Goal: Book appointment/travel/reservation

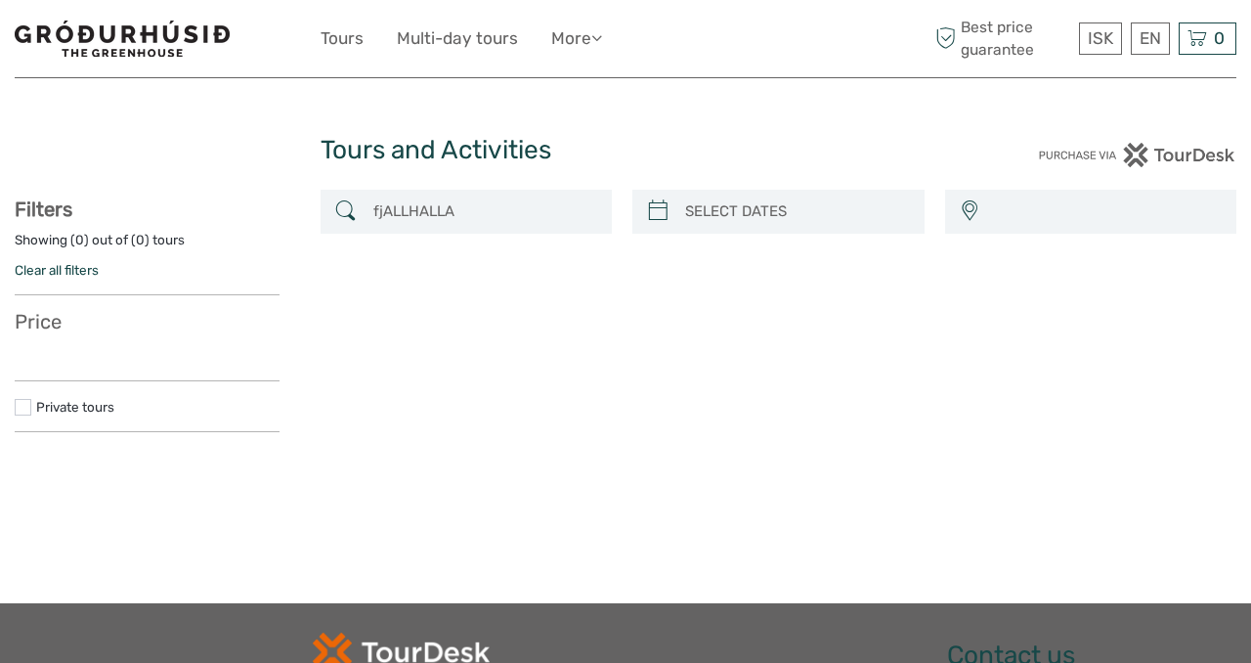
select select
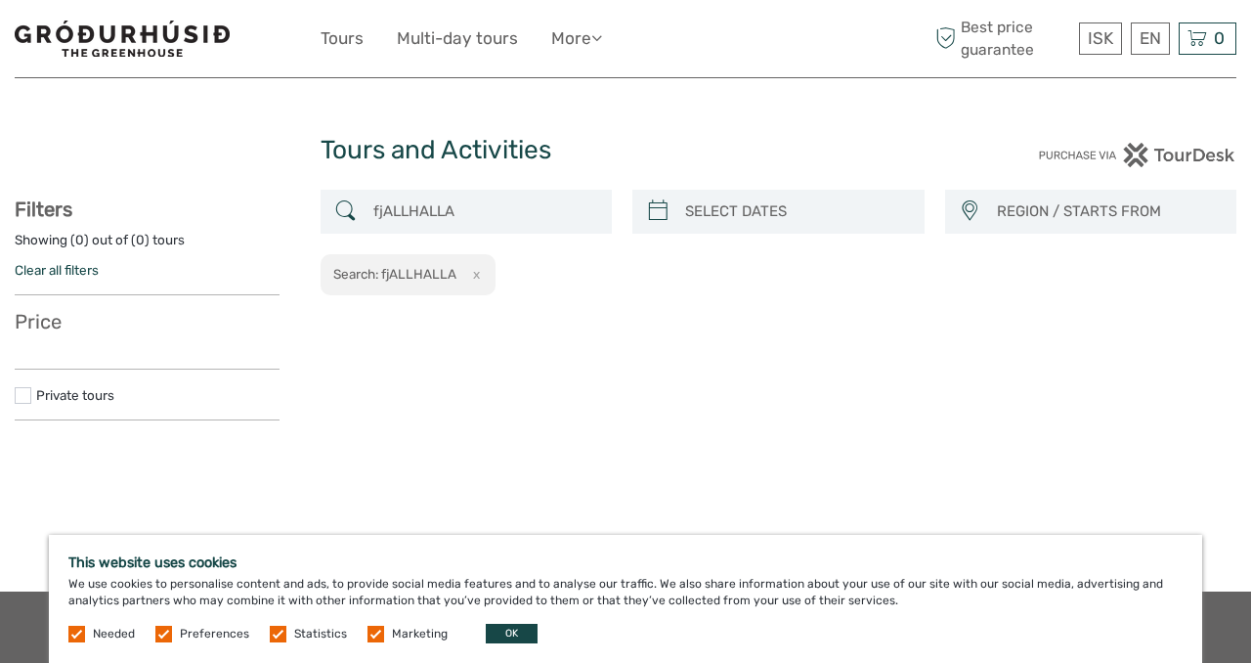
click at [1020, 214] on span "REGION / STARTS FROM" at bounding box center [1107, 212] width 239 height 32
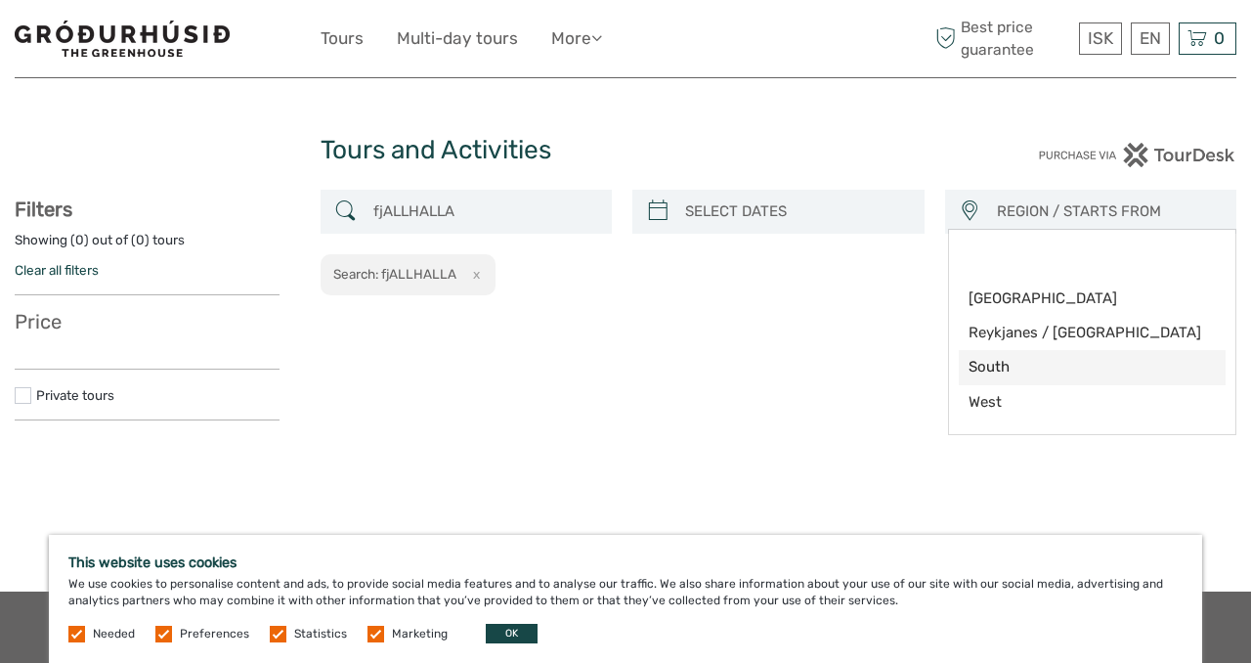
click at [987, 363] on span "South" at bounding box center [1076, 367] width 215 height 21
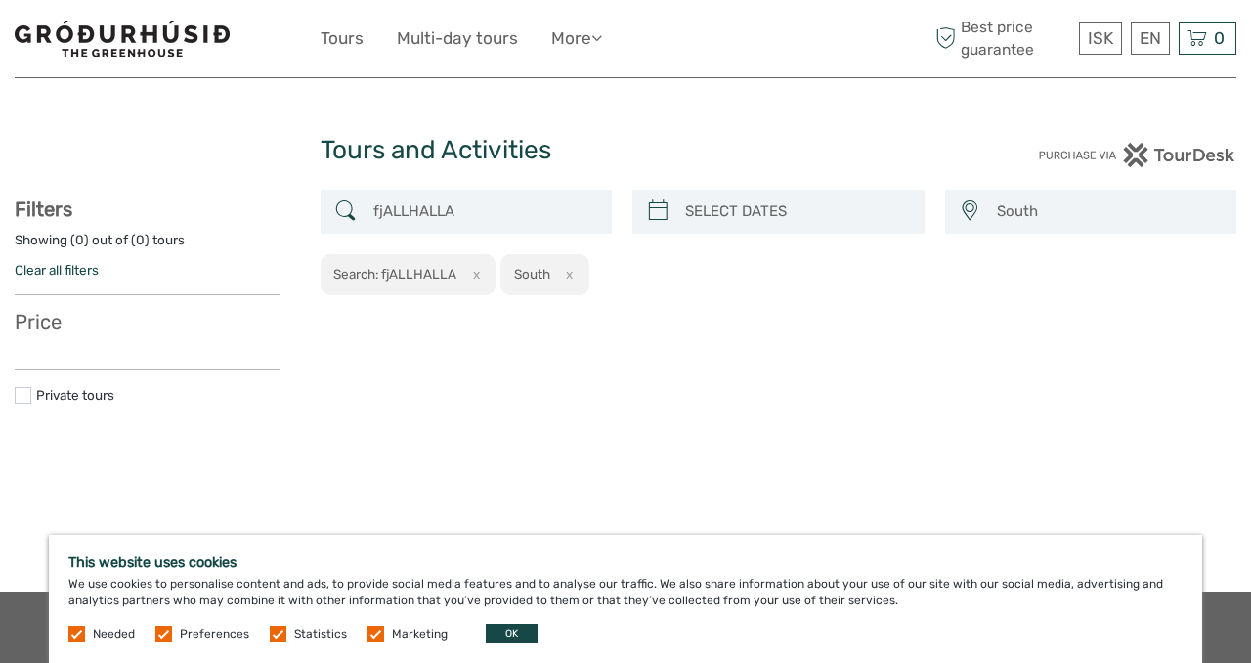
scroll to position [23, 0]
click at [1016, 205] on span "South" at bounding box center [1107, 212] width 239 height 32
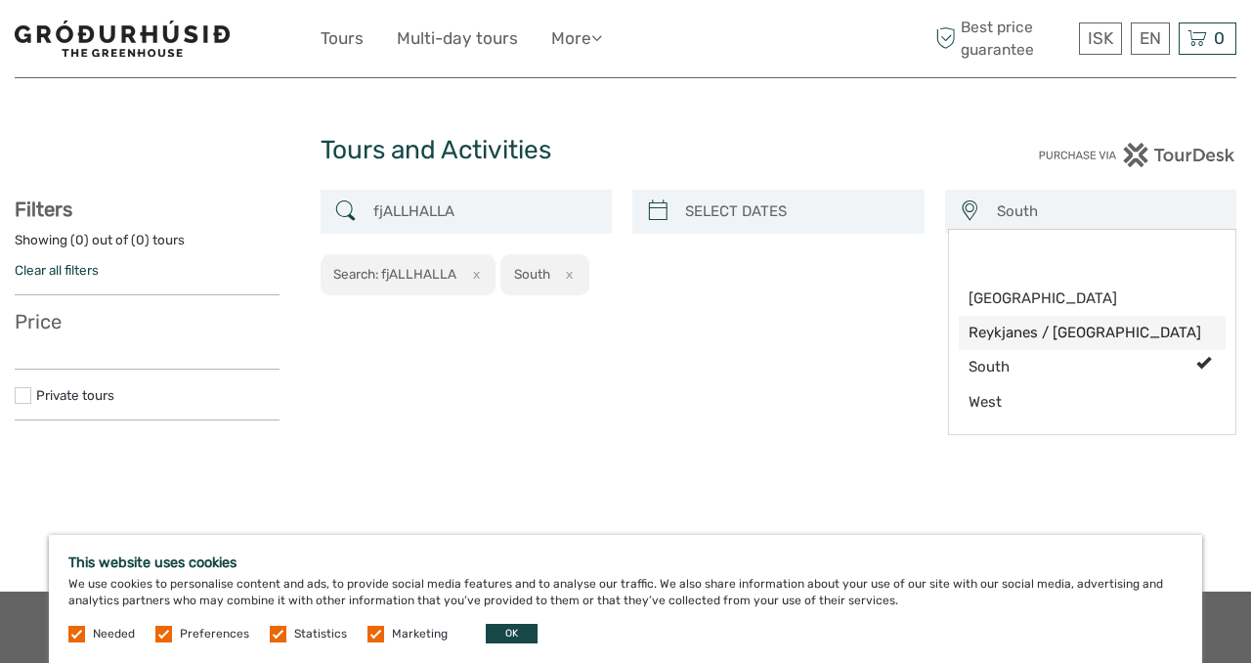
click at [1047, 333] on span "Reykjanes / [GEOGRAPHIC_DATA]" at bounding box center [1076, 333] width 215 height 21
select select "Reykjanes / [GEOGRAPHIC_DATA]"
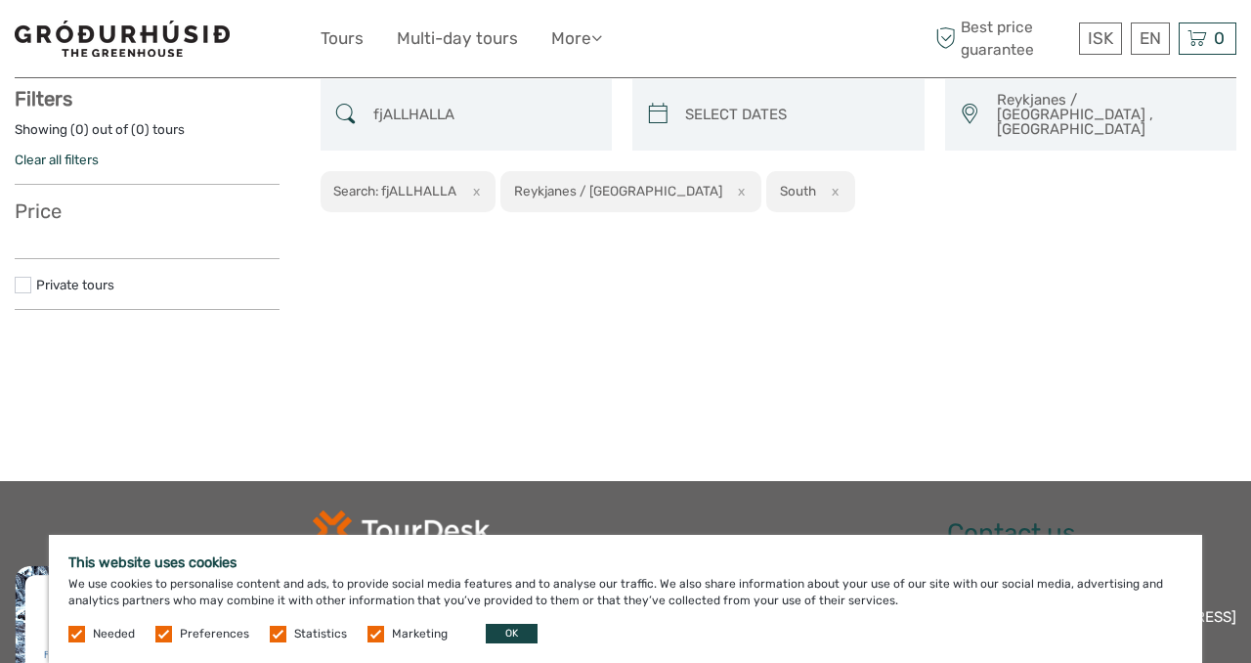
scroll to position [110, 0]
drag, startPoint x: 22, startPoint y: 278, endPoint x: 47, endPoint y: 281, distance: 24.6
click at [23, 279] on label at bounding box center [23, 285] width 17 height 17
click at [0, 0] on input "checkbox" at bounding box center [0, 0] width 0 height 0
click at [355, 106] on icon at bounding box center [345, 114] width 21 height 31
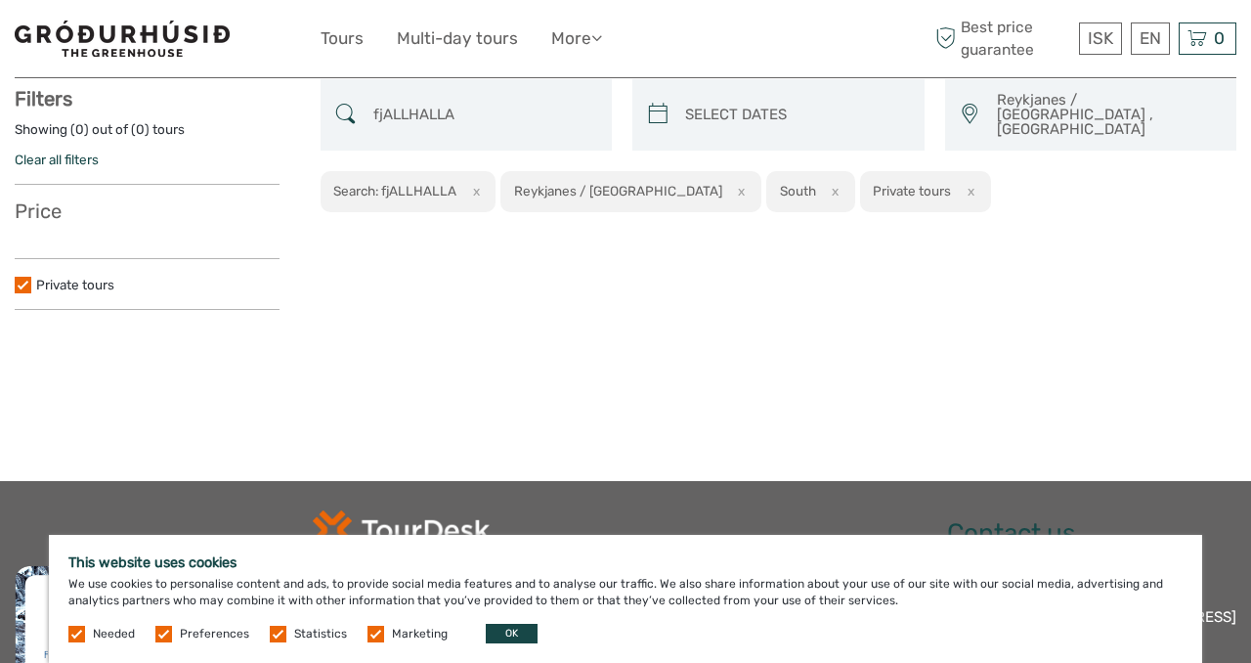
click at [334, 89] on div "fjALLHALLA" at bounding box center [467, 114] width 292 height 71
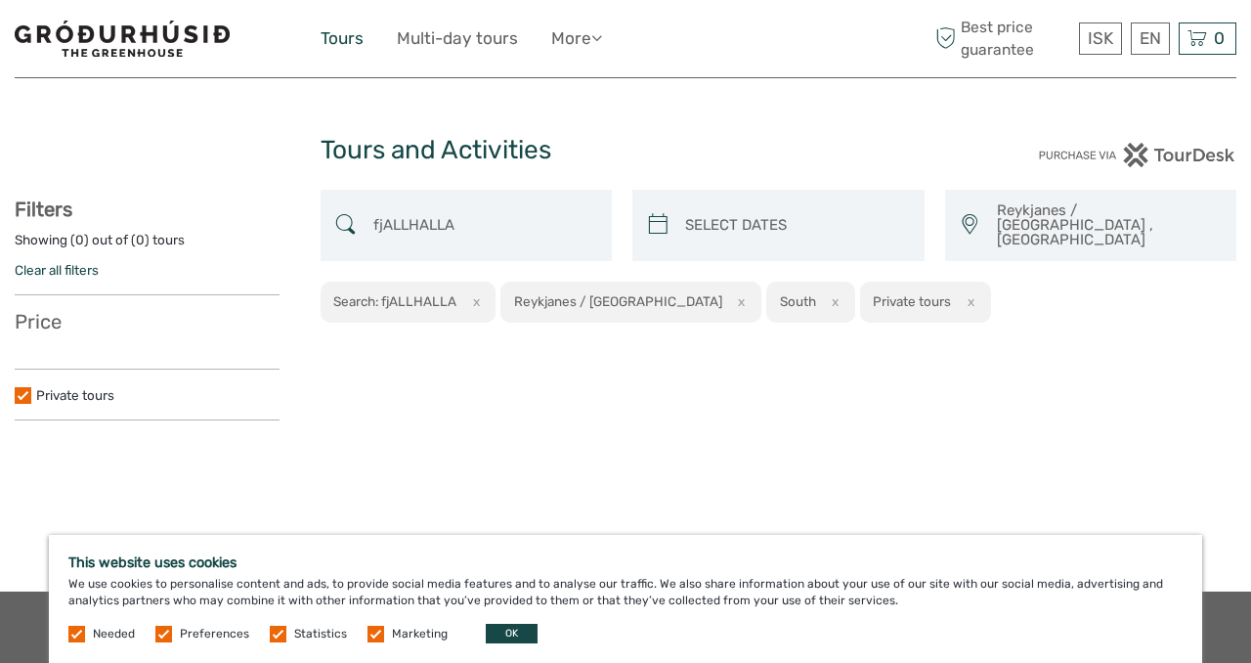
click at [323, 37] on link "Tours" at bounding box center [342, 38] width 43 height 28
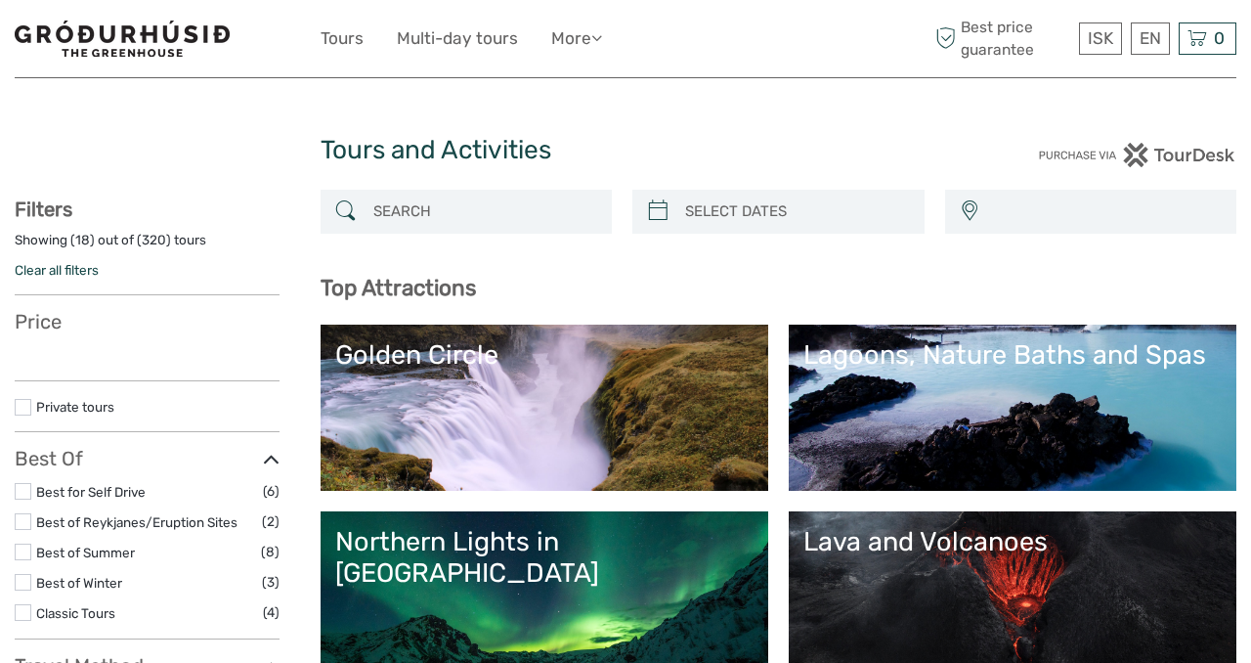
select select
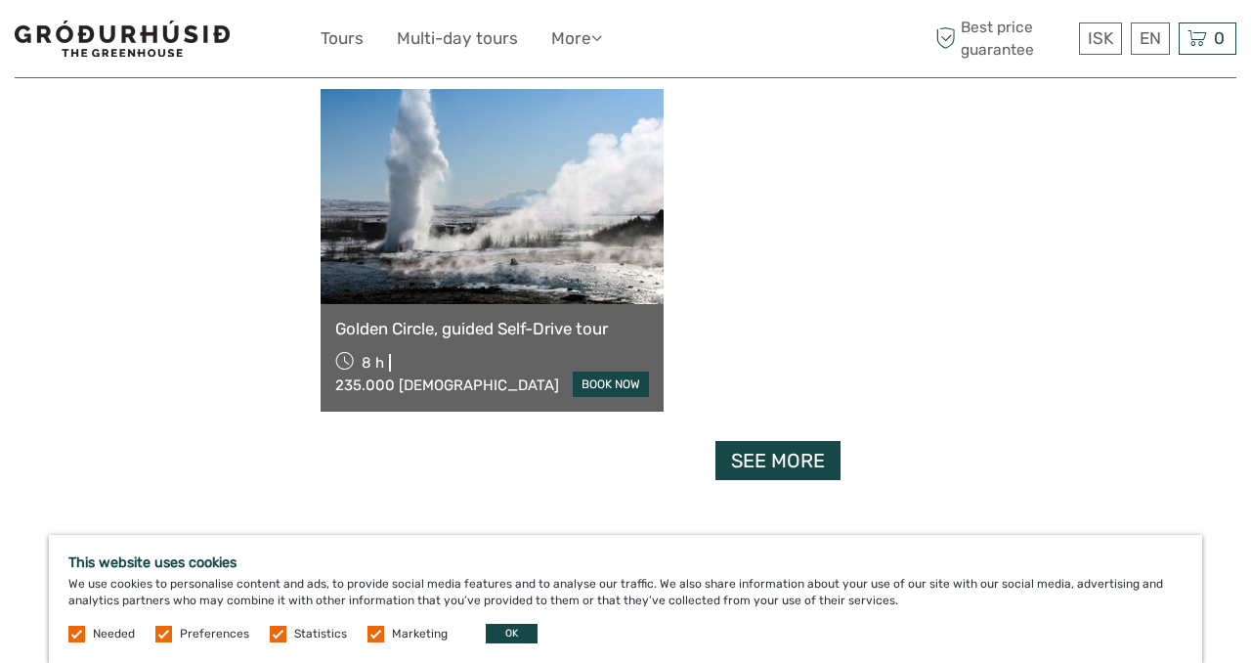
scroll to position [2723, 0]
